Goal: Information Seeking & Learning: Learn about a topic

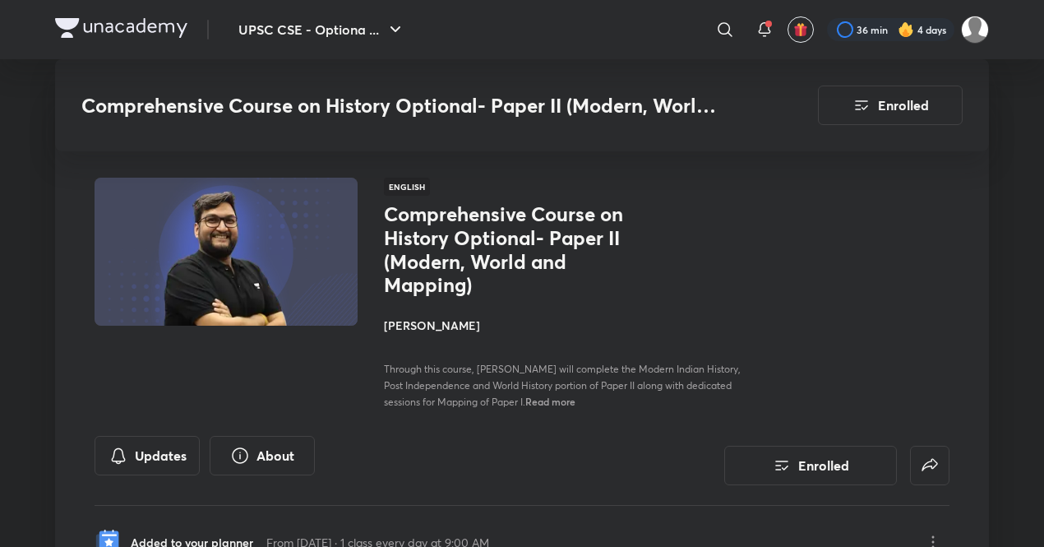
click at [309, 22] on button "UPSC CSE - Optiona ..." at bounding box center [322, 29] width 187 height 33
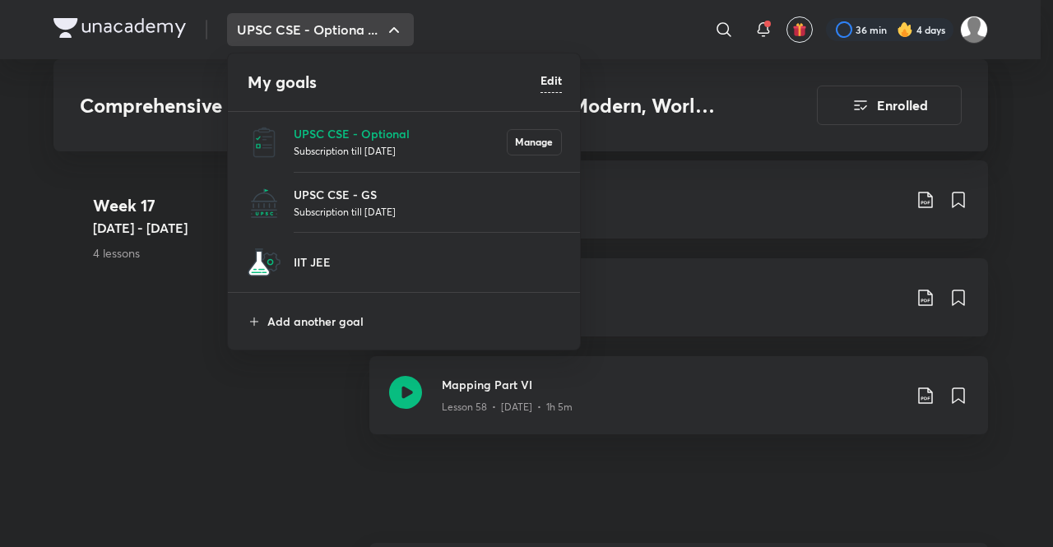
click at [386, 205] on p "Subscription till [DATE]" at bounding box center [428, 211] width 268 height 16
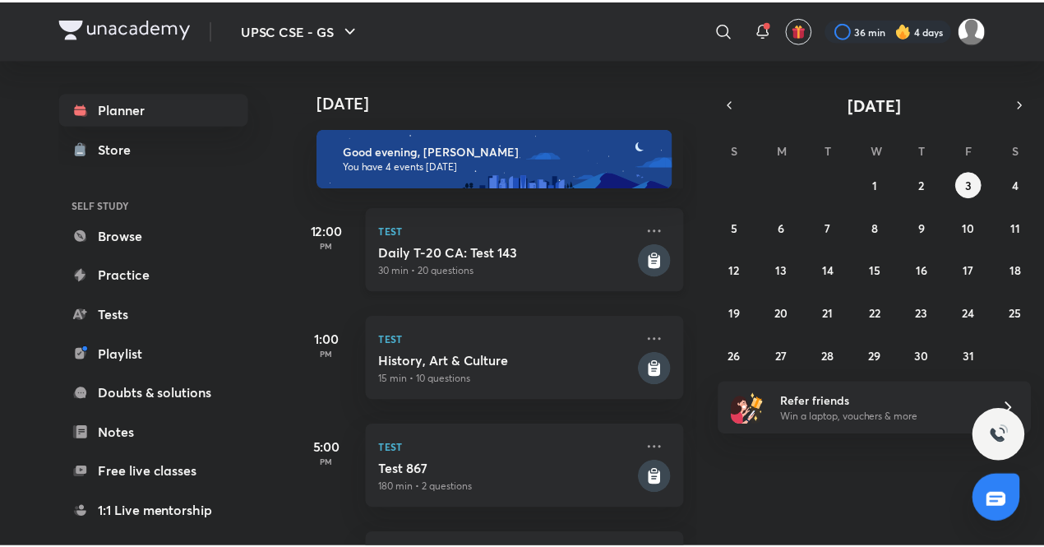
scroll to position [145, 0]
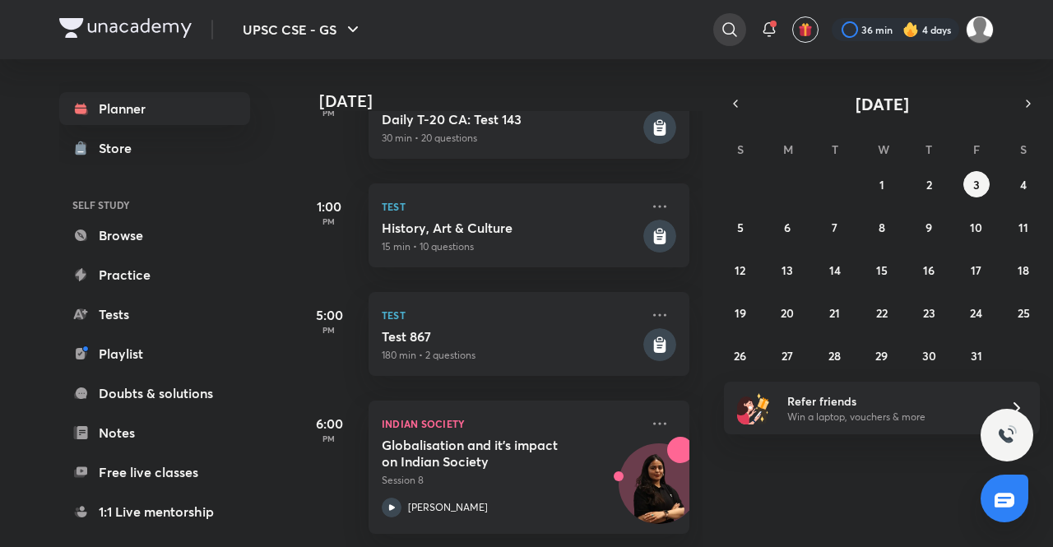
click at [733, 21] on icon at bounding box center [729, 30] width 20 height 20
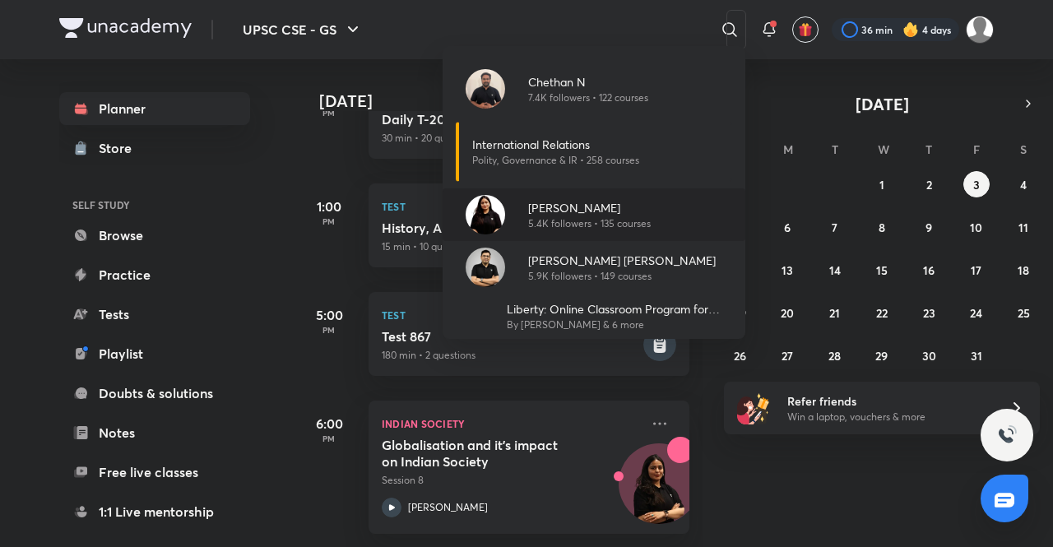
click at [503, 198] on picture at bounding box center [484, 214] width 39 height 39
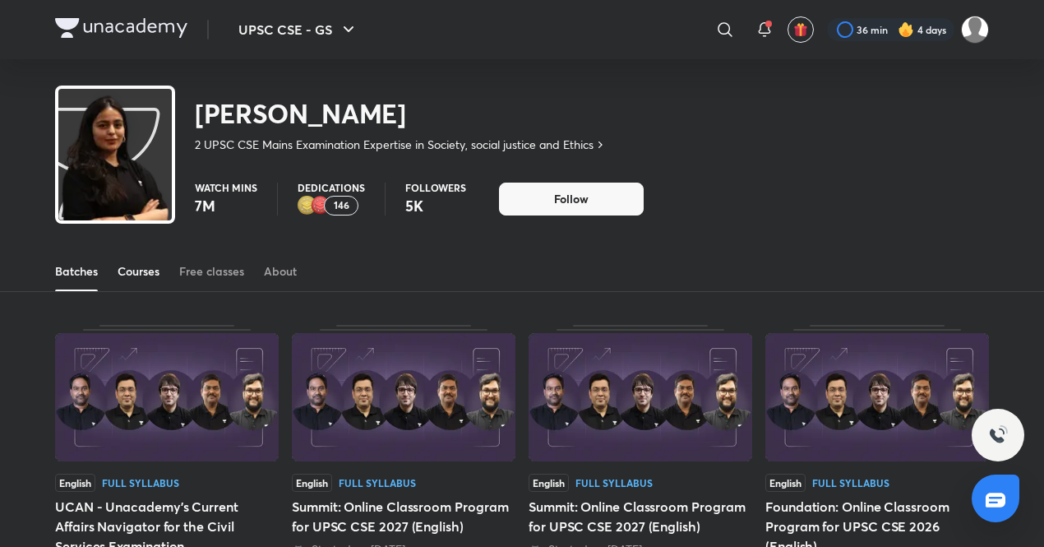
click at [125, 261] on link "Courses" at bounding box center [139, 271] width 42 height 39
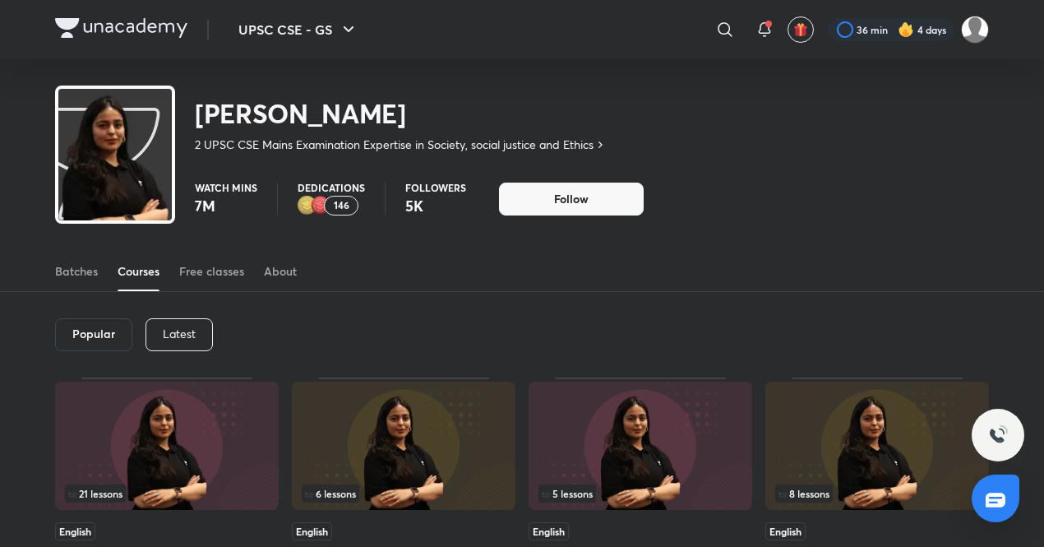
click at [165, 357] on div "Popular Latest" at bounding box center [522, 335] width 934 height 86
click at [187, 336] on p "Latest" at bounding box center [179, 333] width 33 height 13
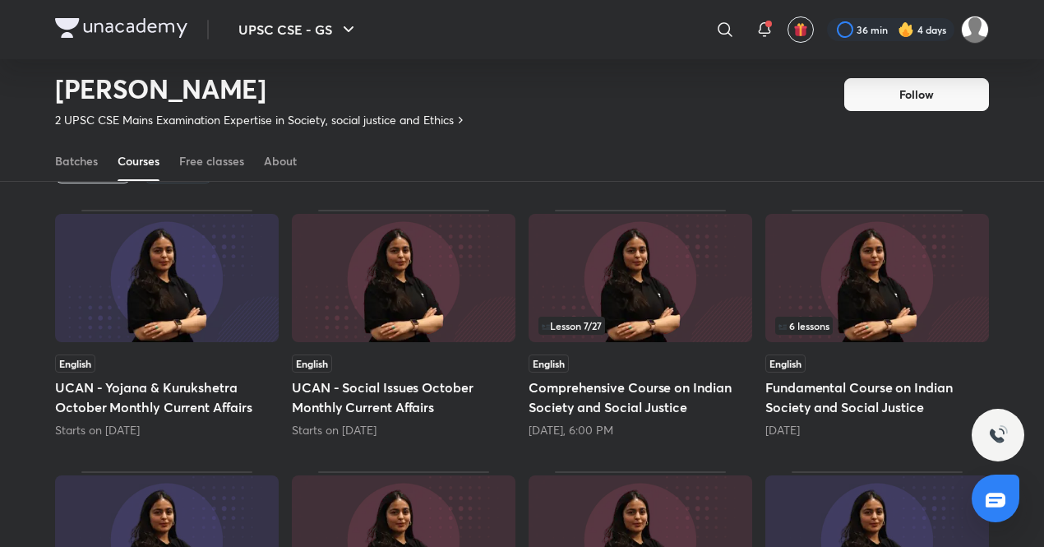
scroll to position [140, 0]
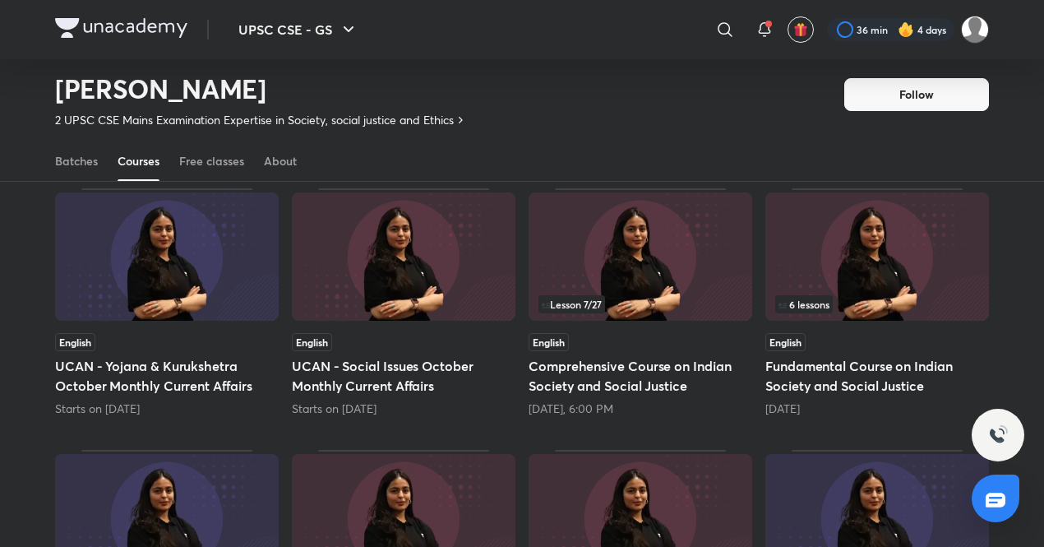
click at [581, 231] on img at bounding box center [641, 256] width 224 height 128
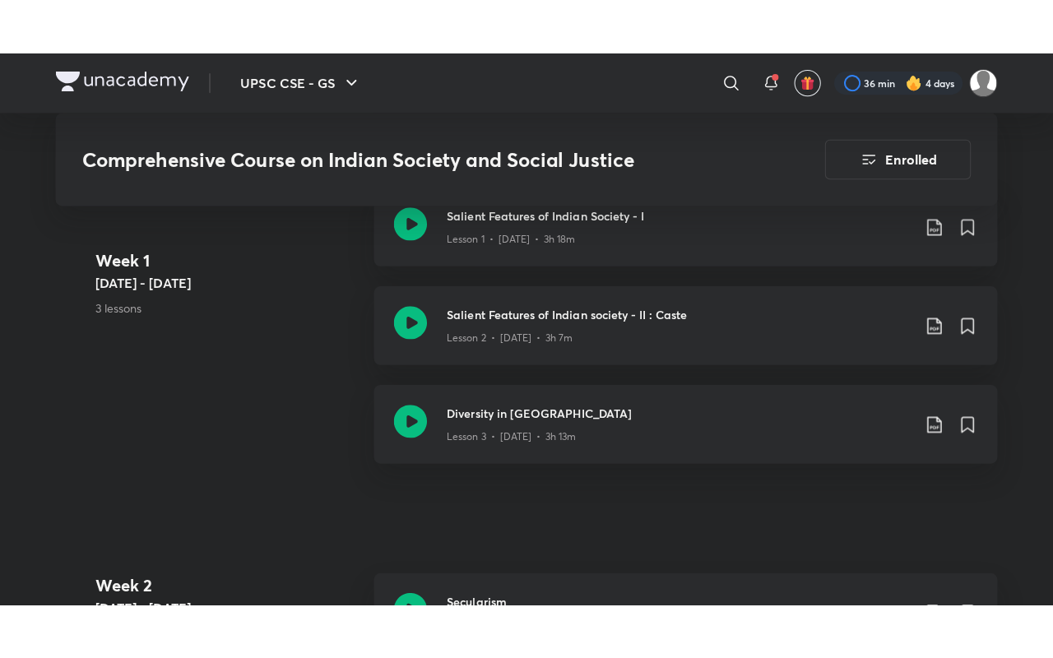
scroll to position [923, 0]
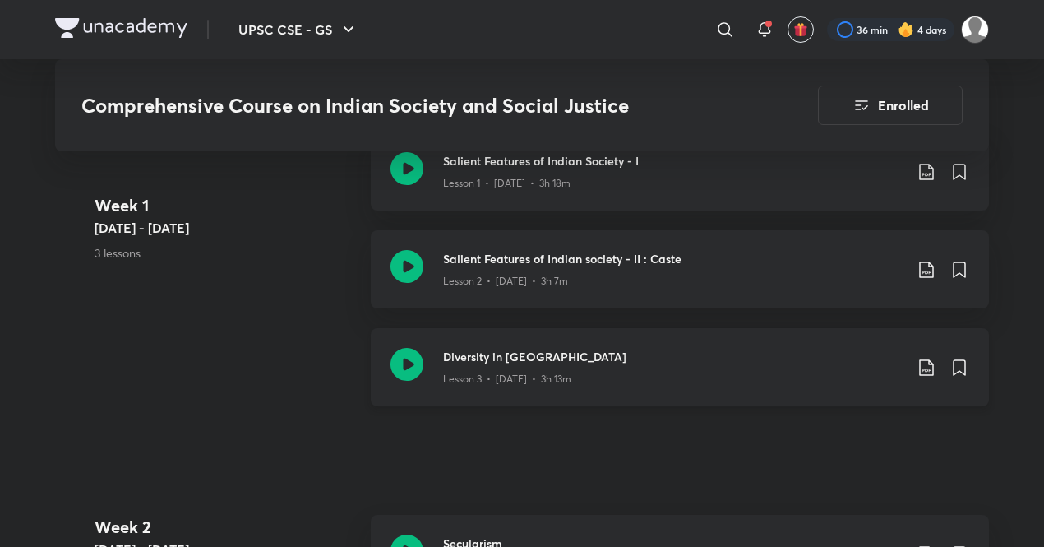
click at [397, 360] on icon at bounding box center [407, 364] width 33 height 33
